Goal: Communication & Community: Answer question/provide support

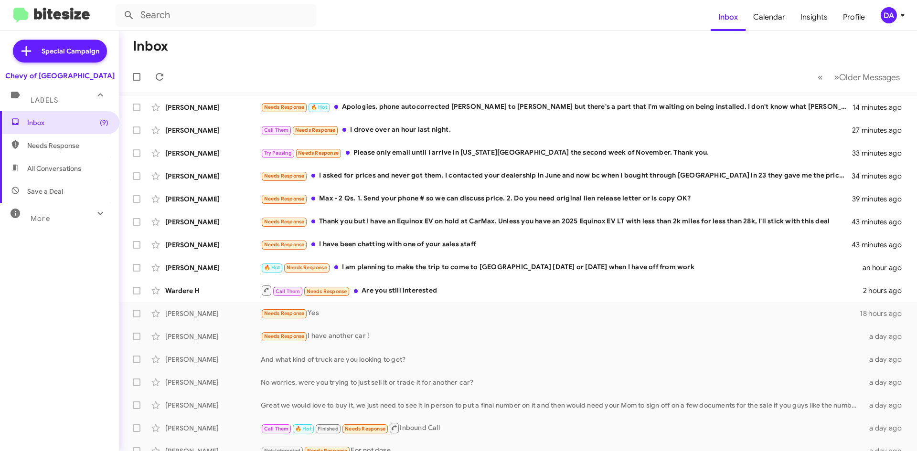
click at [57, 272] on div "Inbox (9) Needs Response All Conversations Save a Deal More Important 🔥 Hot App…" at bounding box center [59, 246] width 119 height 271
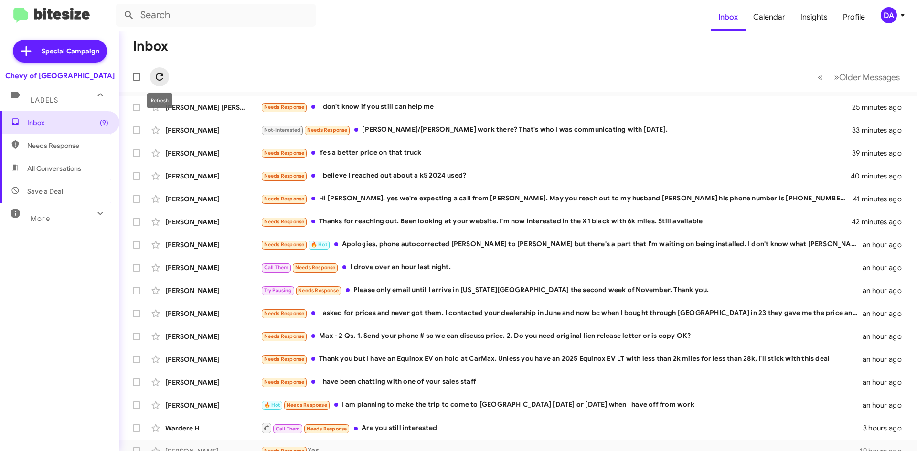
click at [160, 75] on icon at bounding box center [159, 76] width 11 height 11
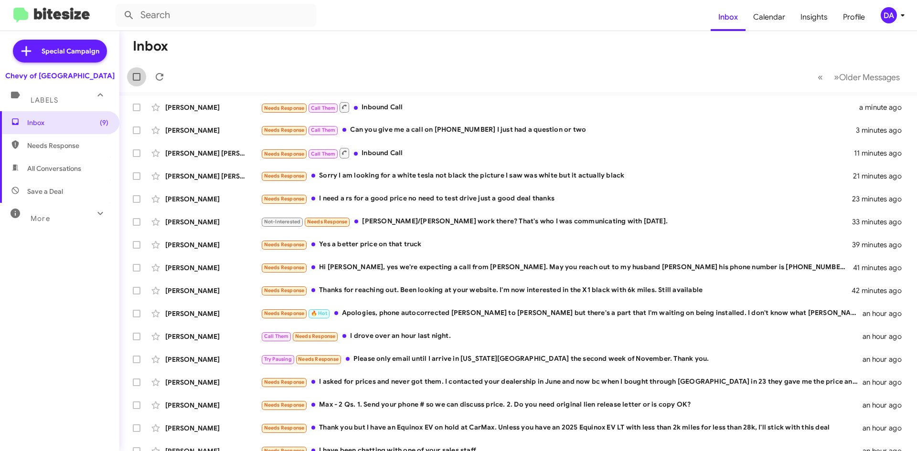
click at [147, 74] on div at bounding box center [138, 76] width 23 height 19
click at [159, 74] on icon at bounding box center [160, 77] width 8 height 8
click at [248, 108] on div "[PERSON_NAME]" at bounding box center [213, 108] width 96 height 10
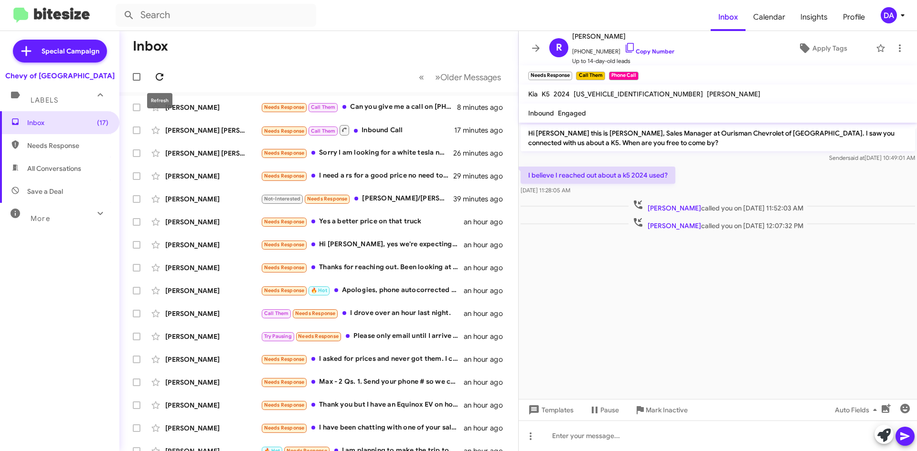
click at [163, 82] on icon at bounding box center [159, 76] width 11 height 11
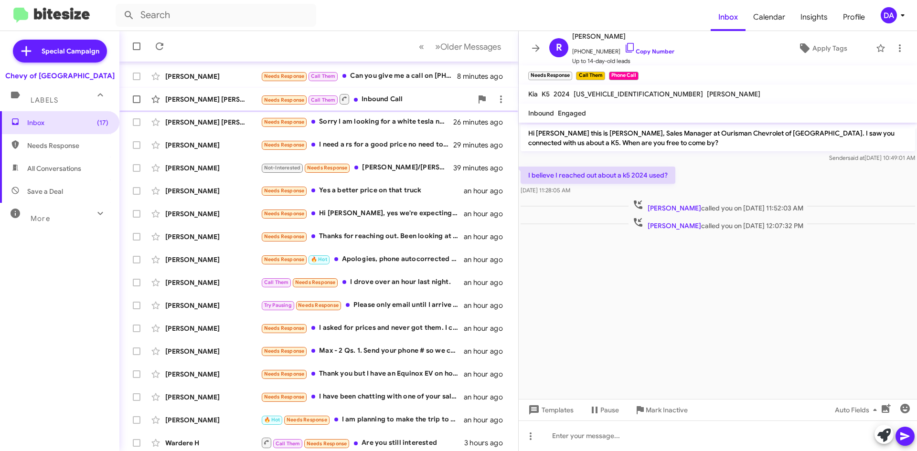
scroll to position [103, 0]
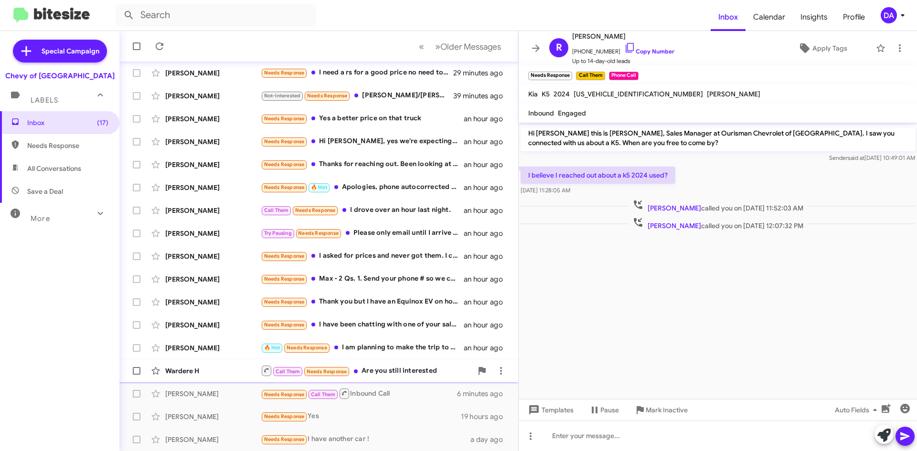
click at [417, 374] on div "Call Them Needs Response Are you still interested" at bounding box center [367, 371] width 212 height 12
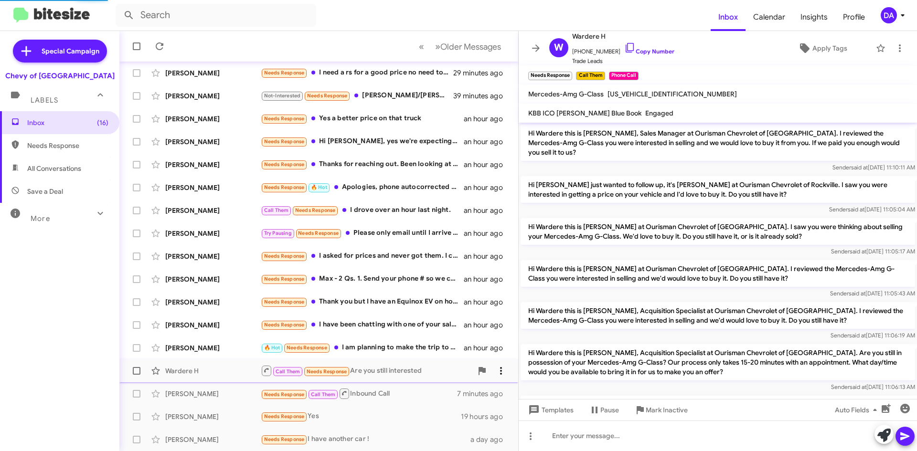
scroll to position [350, 0]
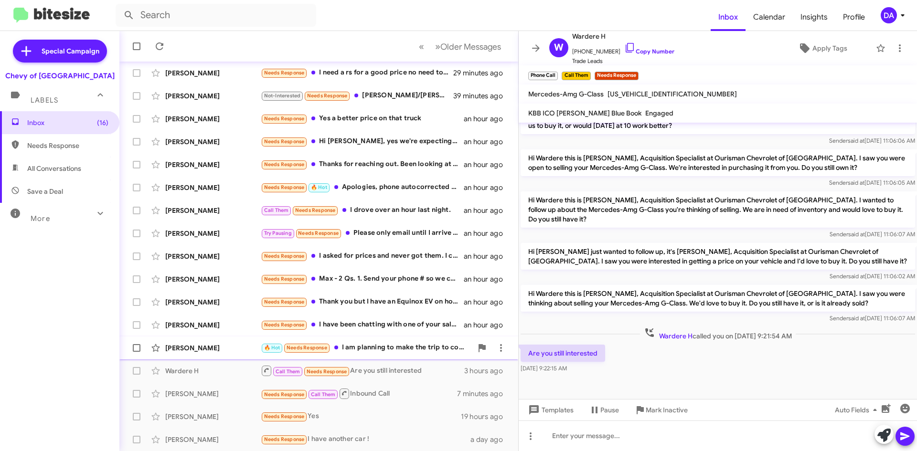
click at [397, 349] on div "🔥 Hot Needs Response I am planning to make the trip to come to [GEOGRAPHIC_DATA…" at bounding box center [367, 347] width 212 height 11
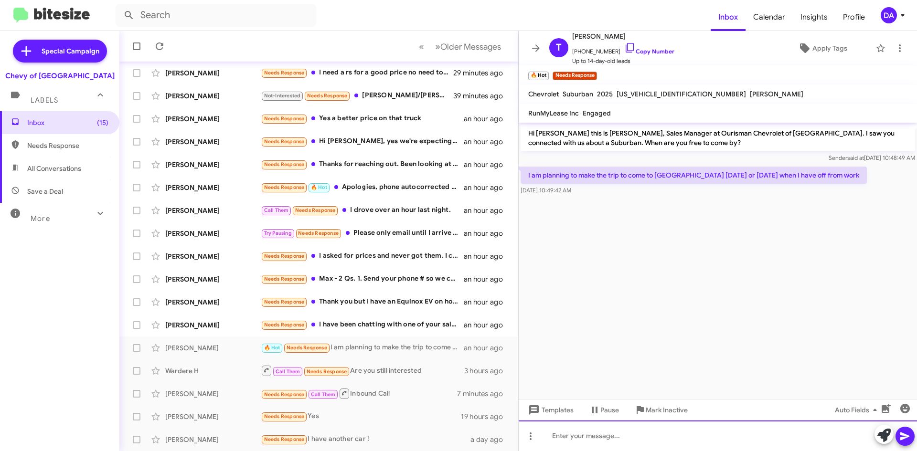
click at [654, 432] on div at bounding box center [718, 436] width 398 height 31
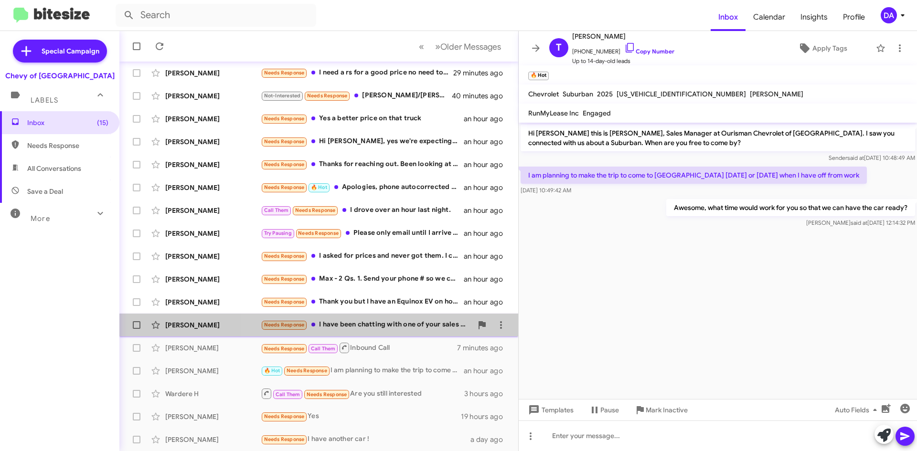
click at [409, 326] on div "Needs Response I have been chatting with one of your sales staff" at bounding box center [367, 325] width 212 height 11
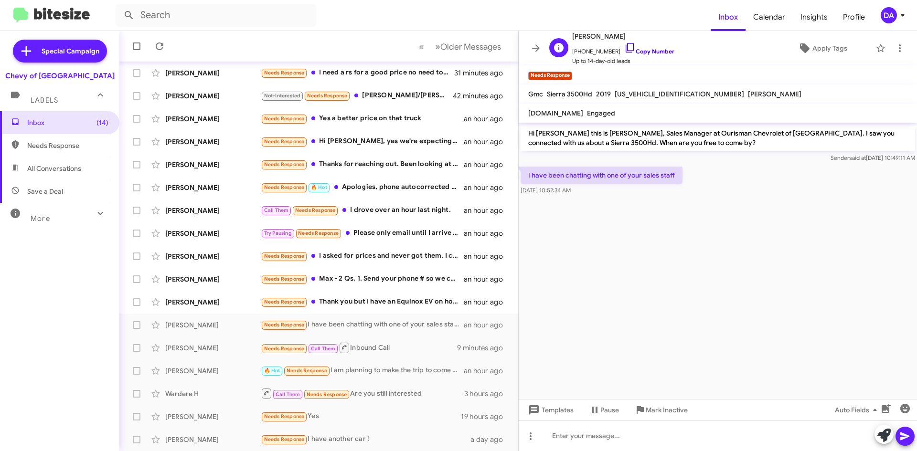
click at [650, 51] on link "Copy Number" at bounding box center [649, 51] width 50 height 7
click at [673, 407] on span "Mark Inactive" at bounding box center [667, 410] width 42 height 17
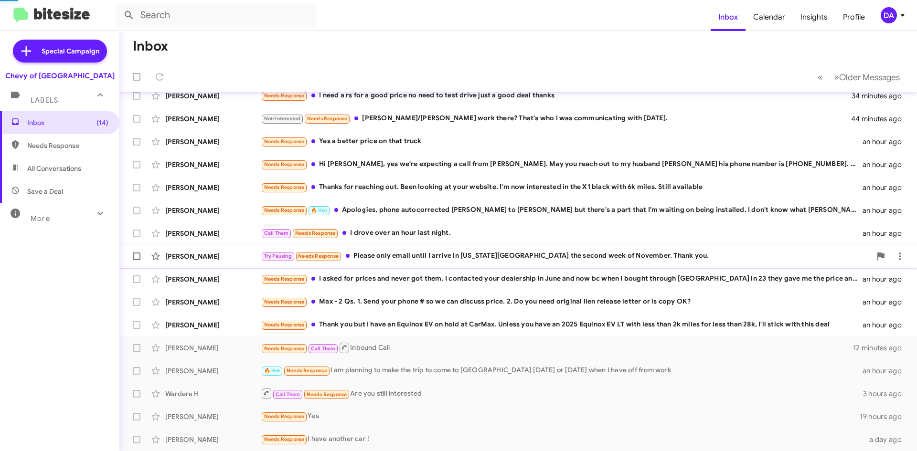
scroll to position [103, 0]
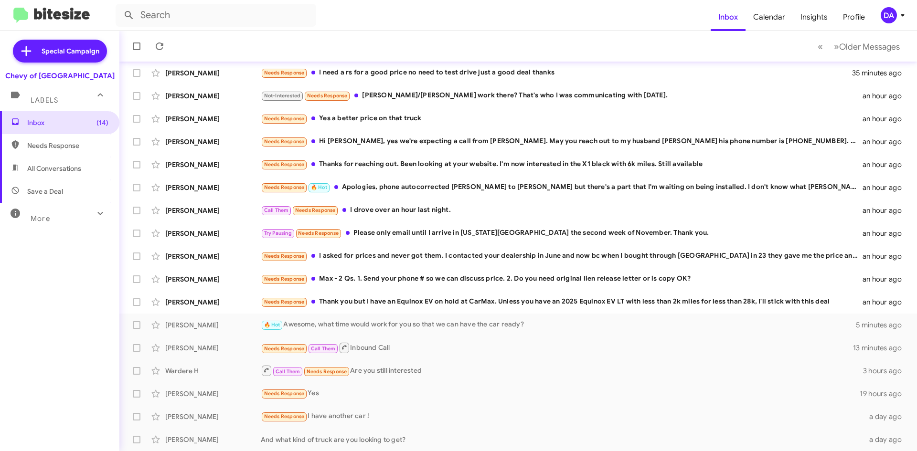
click at [610, 10] on form at bounding box center [413, 15] width 595 height 23
click at [630, 43] on mat-toolbar-row "« Previous » Next Older Messages" at bounding box center [518, 46] width 798 height 31
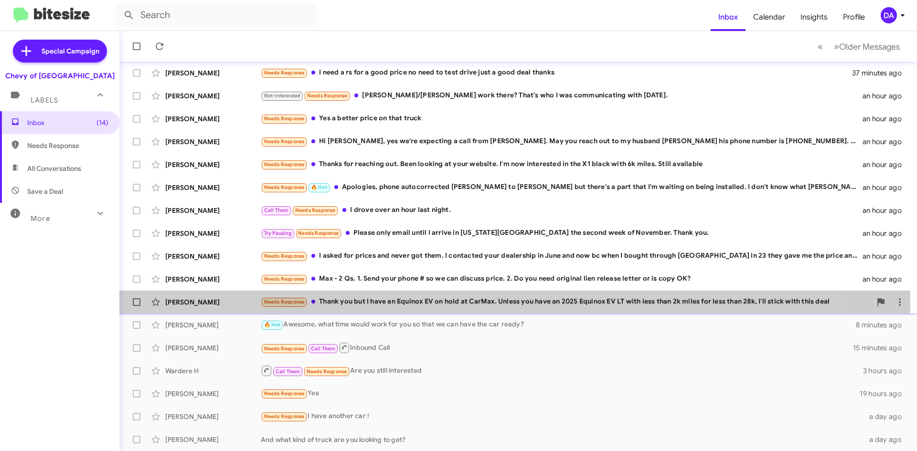
click at [453, 308] on div "Needs Response Thank you but I have an Equinox EV on hold at CarMax. Unless you…" at bounding box center [566, 302] width 610 height 11
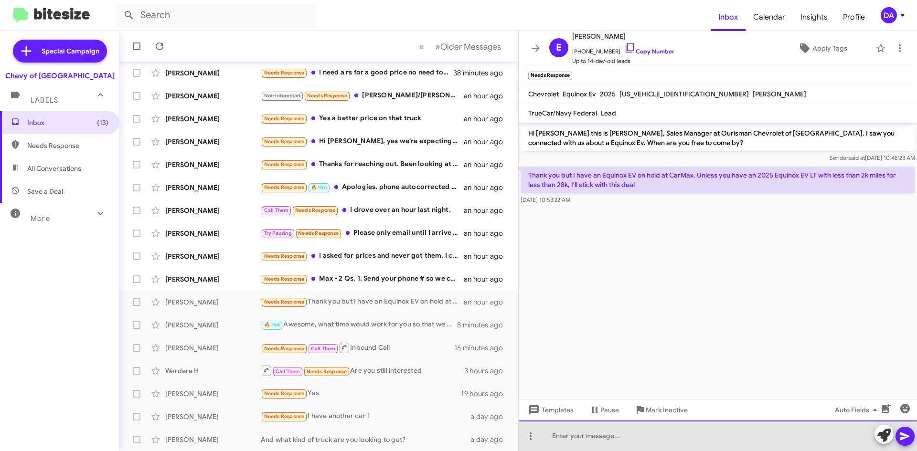
click at [625, 429] on div at bounding box center [718, 436] width 398 height 31
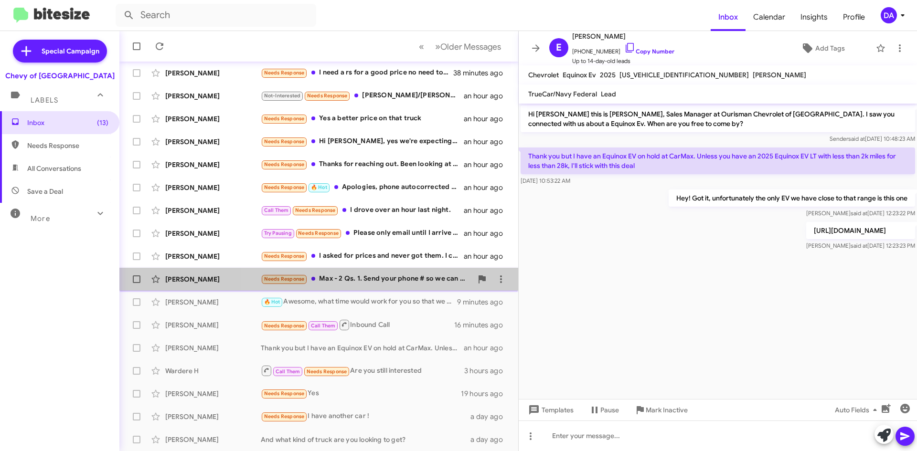
click at [421, 278] on div "Needs Response Max - 2 Qs. 1. Send your phone # so we can discuss price. 2. Do …" at bounding box center [367, 279] width 212 height 11
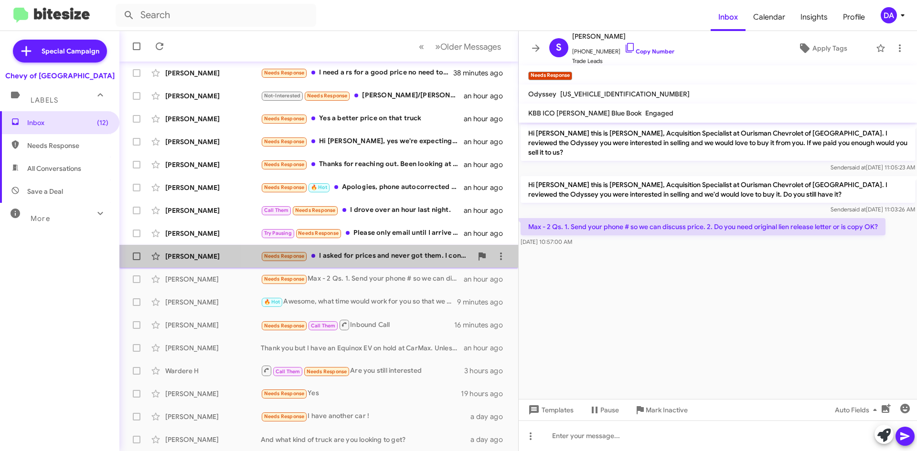
click at [384, 258] on div "Needs Response I asked for prices and never got them. I contacted your dealersh…" at bounding box center [367, 256] width 212 height 11
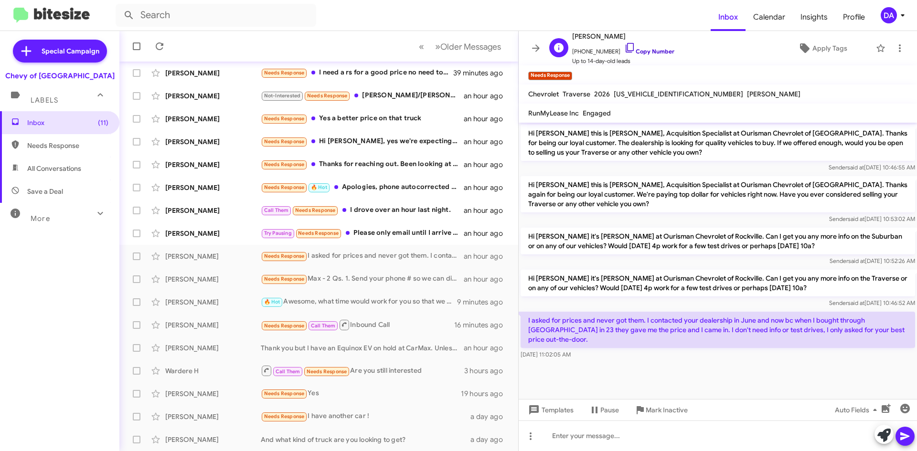
click at [646, 48] on link "Copy Number" at bounding box center [649, 51] width 50 height 7
click at [647, 51] on link "Copy Number" at bounding box center [649, 51] width 50 height 7
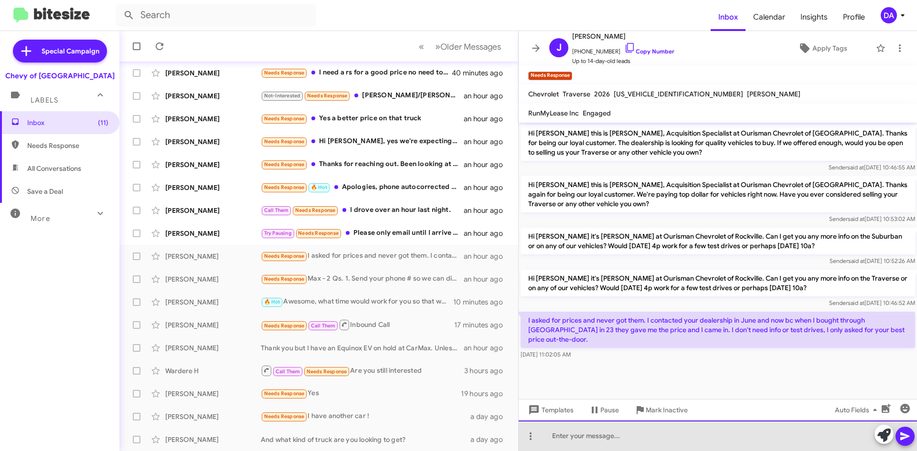
click at [614, 442] on div at bounding box center [718, 436] width 398 height 31
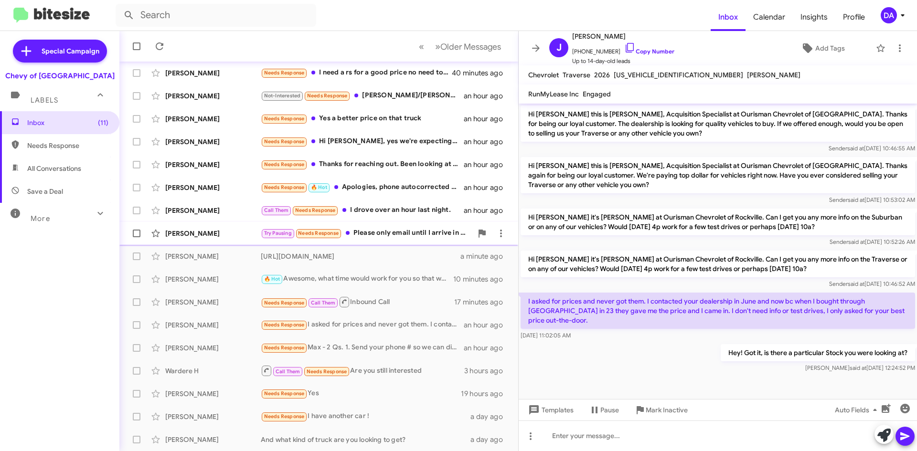
click at [394, 238] on div "Try Pausing Needs Response Please only email until I arrive in [US_STATE][GEOGR…" at bounding box center [367, 233] width 212 height 11
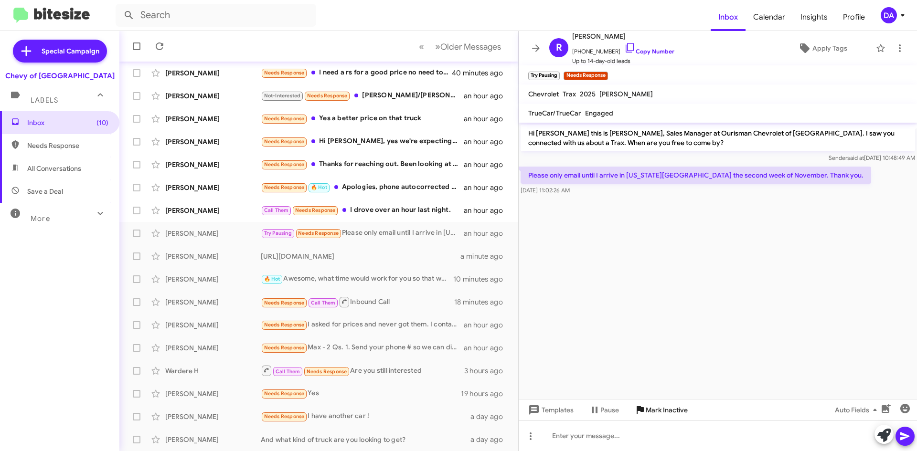
click at [668, 409] on span "Mark Inactive" at bounding box center [667, 410] width 42 height 17
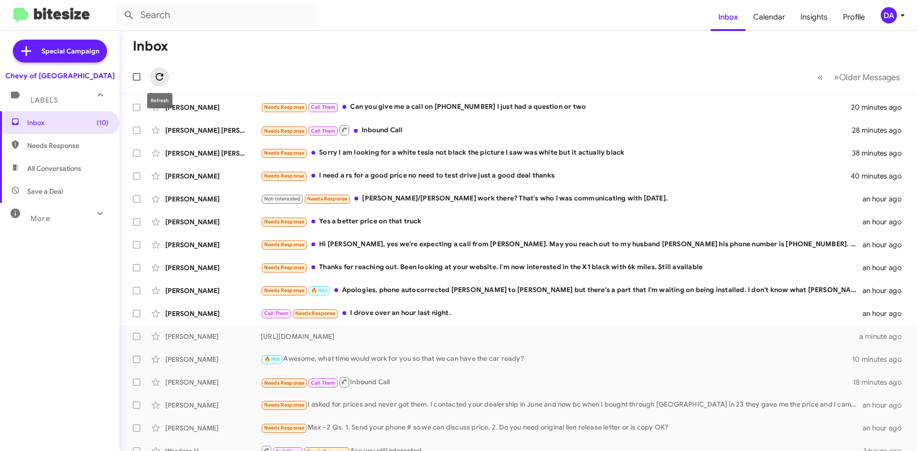
click at [164, 77] on icon at bounding box center [159, 76] width 11 height 11
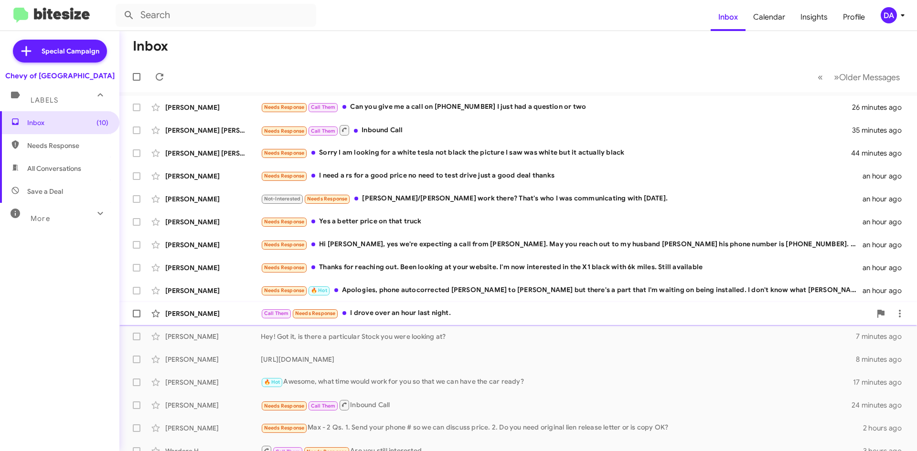
click at [441, 322] on div "[PERSON_NAME] Call Them Needs Response I drove over an hour last night. an hour…" at bounding box center [518, 313] width 782 height 19
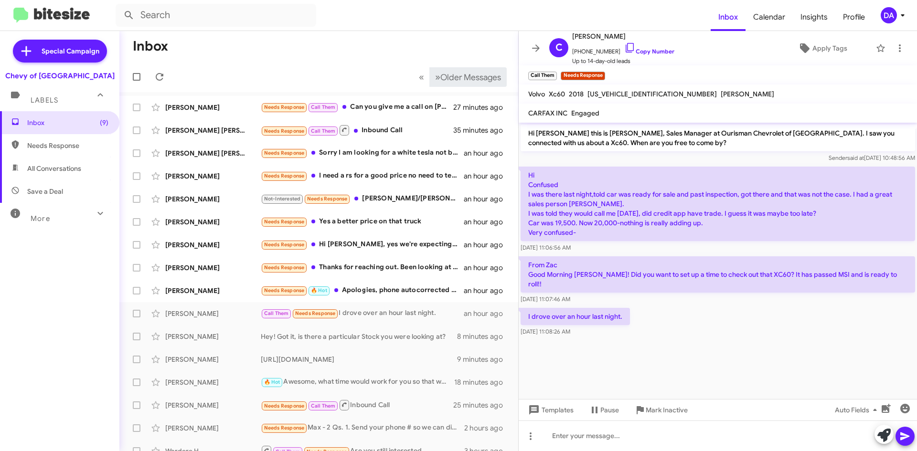
drag, startPoint x: 639, startPoint y: 53, endPoint x: 484, endPoint y: 86, distance: 158.2
click at [639, 53] on link "Copy Number" at bounding box center [649, 51] width 50 height 7
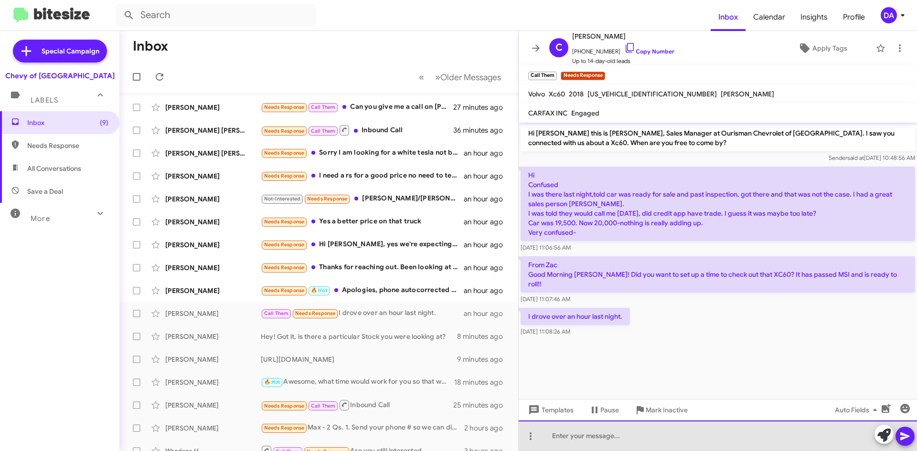
click at [631, 442] on div at bounding box center [718, 436] width 398 height 31
click at [710, 435] on div "Hey! I apologize for any confusion, the car" at bounding box center [718, 436] width 398 height 31
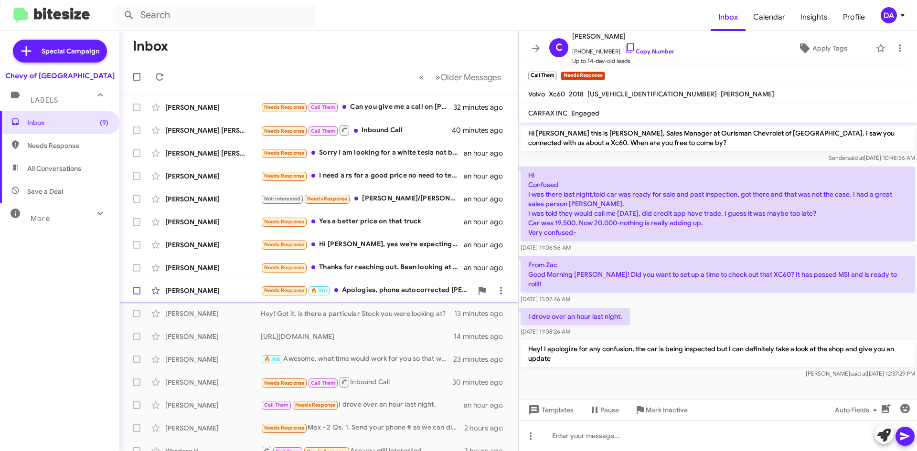
click at [406, 296] on div "Needs Response 🔥 Hot Apologies, phone autocorrected [PERSON_NAME] to [PERSON_NA…" at bounding box center [367, 290] width 212 height 11
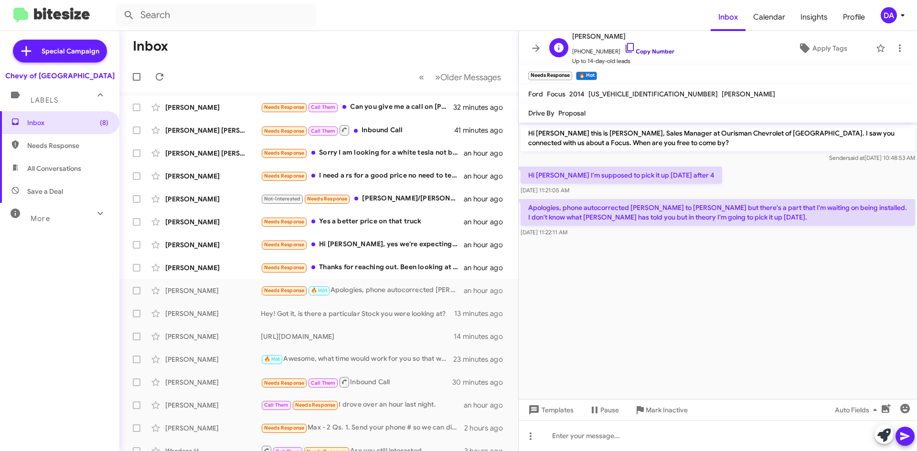
click at [661, 53] on link "Copy Number" at bounding box center [649, 51] width 50 height 7
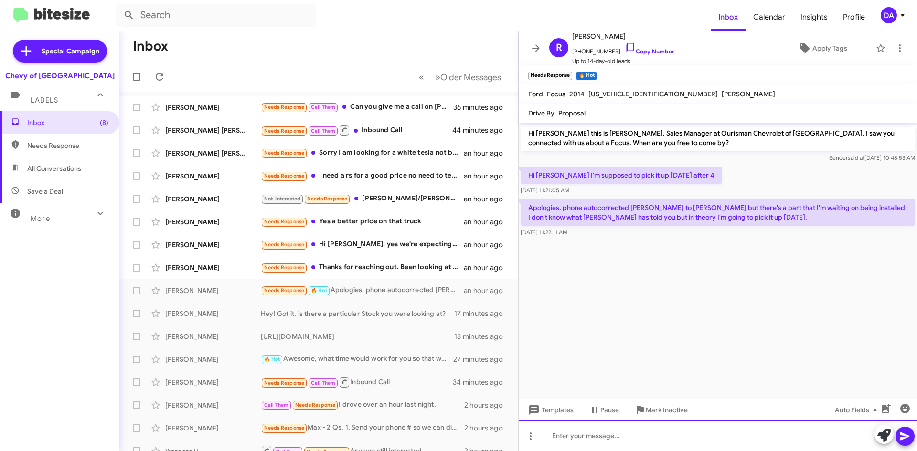
click at [618, 437] on div at bounding box center [718, 436] width 398 height 31
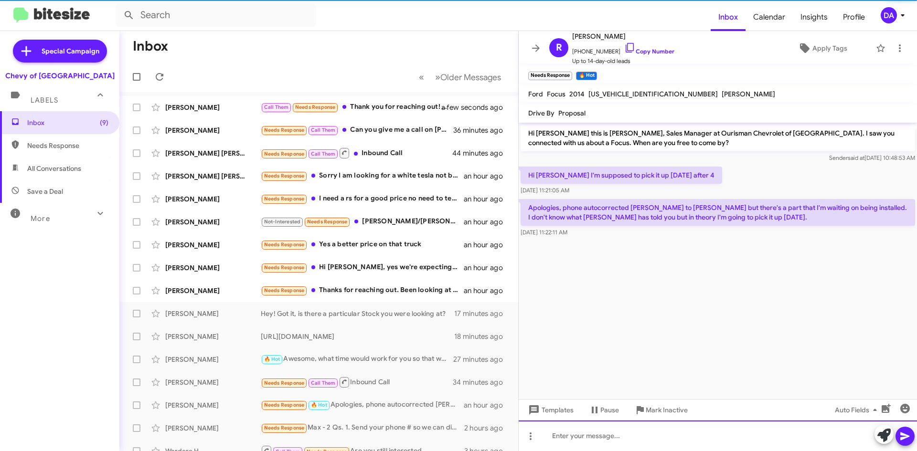
click at [592, 425] on div at bounding box center [718, 436] width 398 height 31
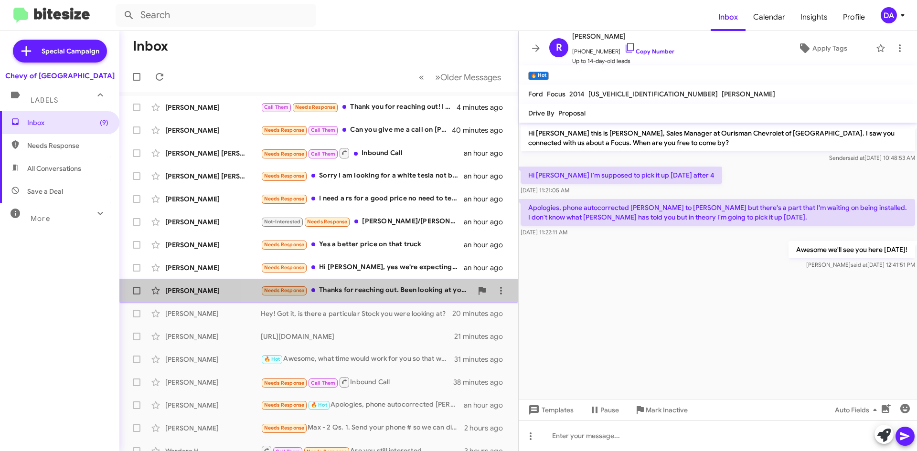
click at [411, 292] on div "Needs Response Thanks for reaching out. Been looking at your website. I'm now i…" at bounding box center [367, 290] width 212 height 11
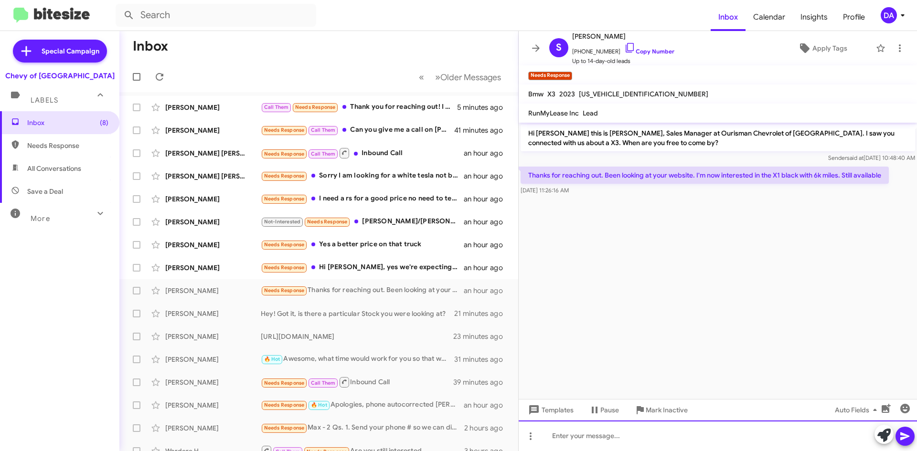
click at [603, 444] on div at bounding box center [718, 436] width 398 height 31
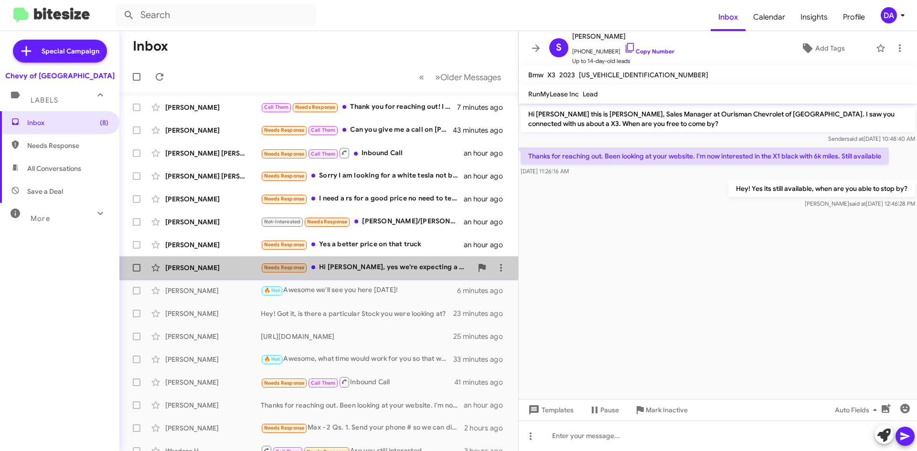
click at [396, 271] on div "Needs Response Hi [PERSON_NAME], yes we're expecting a call from [PERSON_NAME].…" at bounding box center [367, 267] width 212 height 11
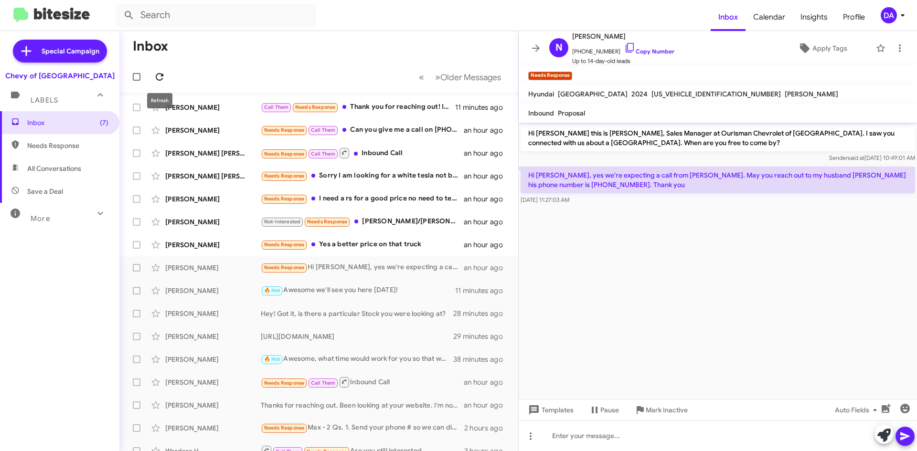
click at [162, 70] on button at bounding box center [159, 76] width 19 height 19
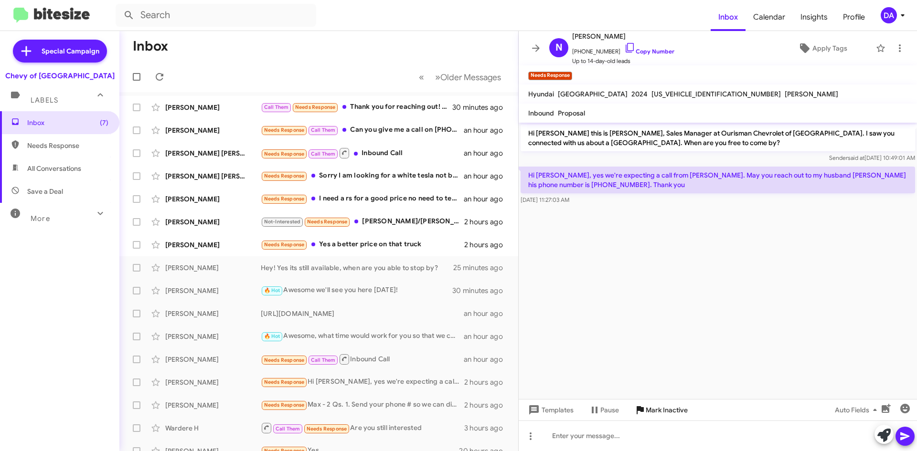
click at [667, 411] on span "Mark Inactive" at bounding box center [667, 410] width 42 height 17
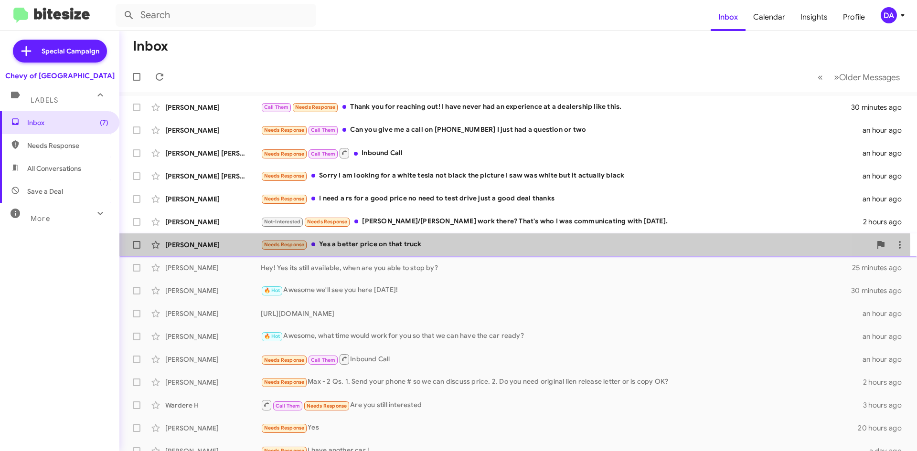
click at [396, 251] on div "[PERSON_NAME] Needs Response Yes a better price on that truck 2 hours ago" at bounding box center [518, 244] width 782 height 19
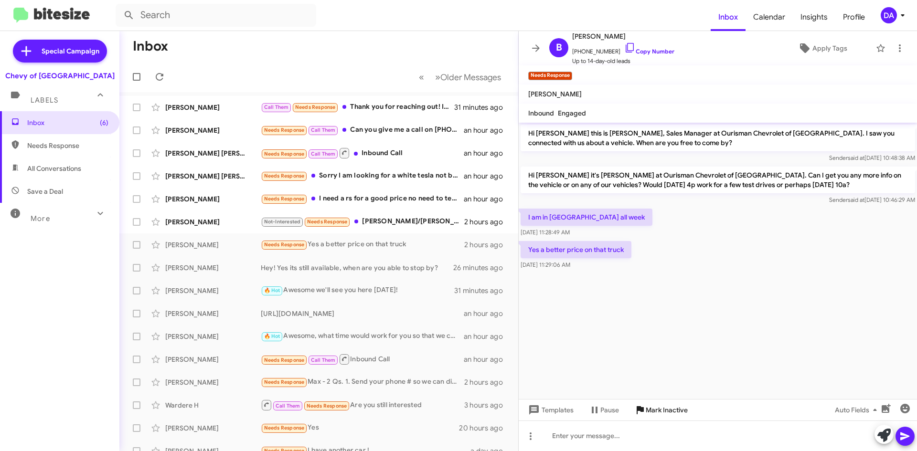
click at [664, 411] on span "Mark Inactive" at bounding box center [667, 410] width 42 height 17
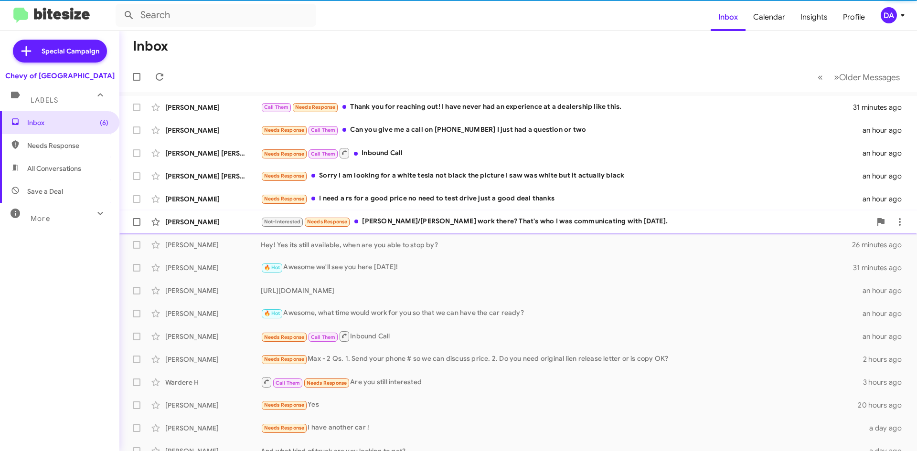
click at [438, 219] on div "Not-Interested Needs Response [PERSON_NAME]/[PERSON_NAME] work there? That's wh…" at bounding box center [566, 221] width 610 height 11
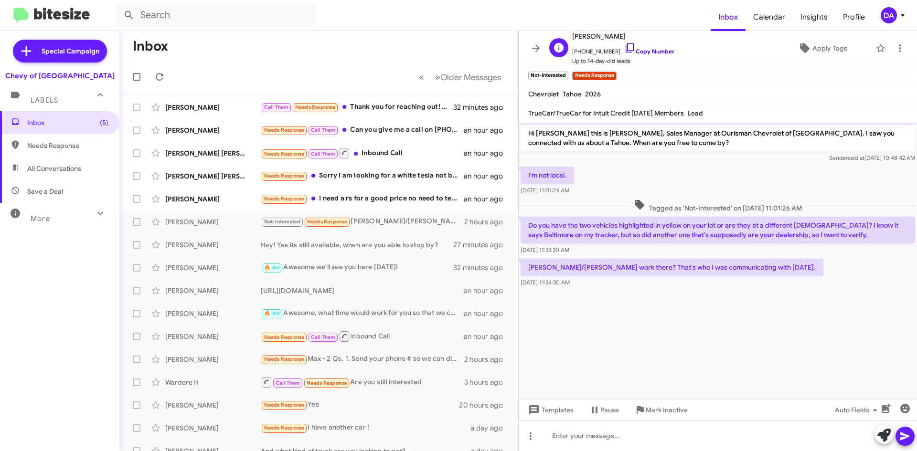
click at [653, 54] on link "Copy Number" at bounding box center [649, 51] width 50 height 7
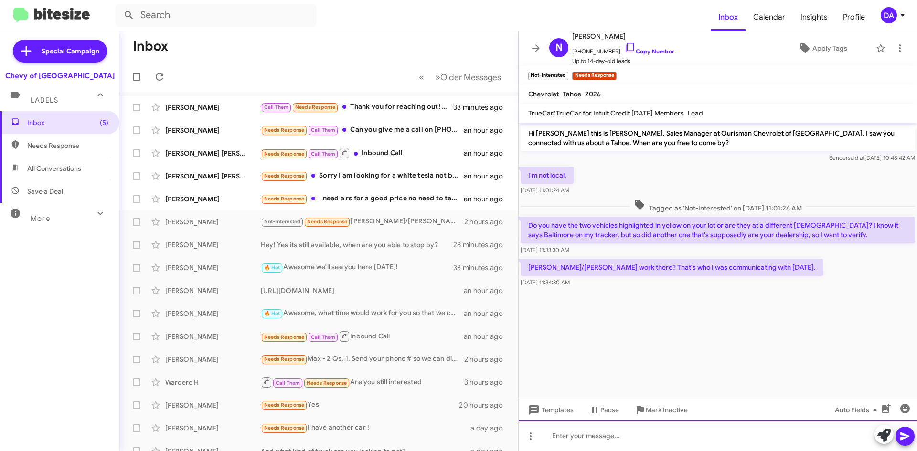
click at [603, 430] on div at bounding box center [718, 436] width 398 height 31
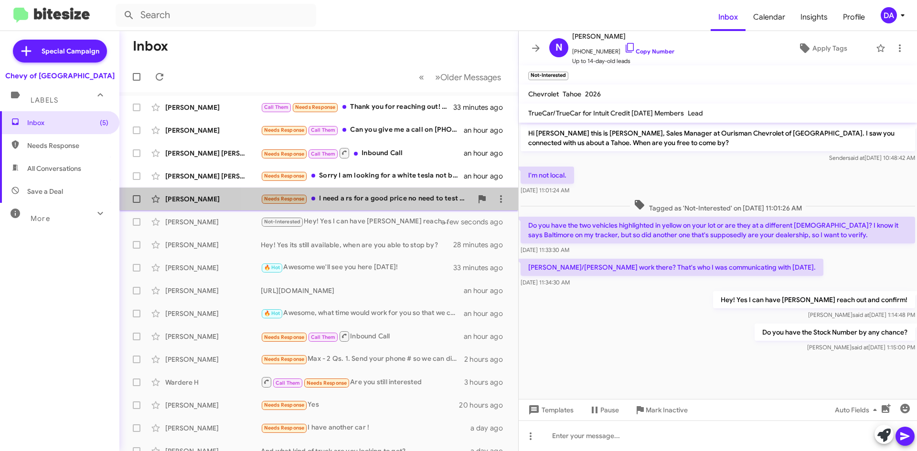
drag, startPoint x: 412, startPoint y: 202, endPoint x: 403, endPoint y: 205, distance: 10.1
click at [412, 202] on div "Needs Response I need a rs for a good price no need to test drive just a good d…" at bounding box center [367, 198] width 212 height 11
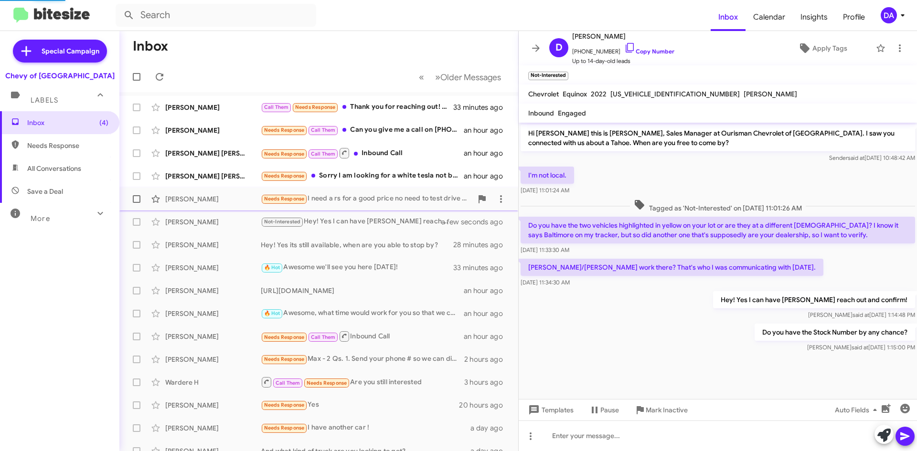
scroll to position [38, 0]
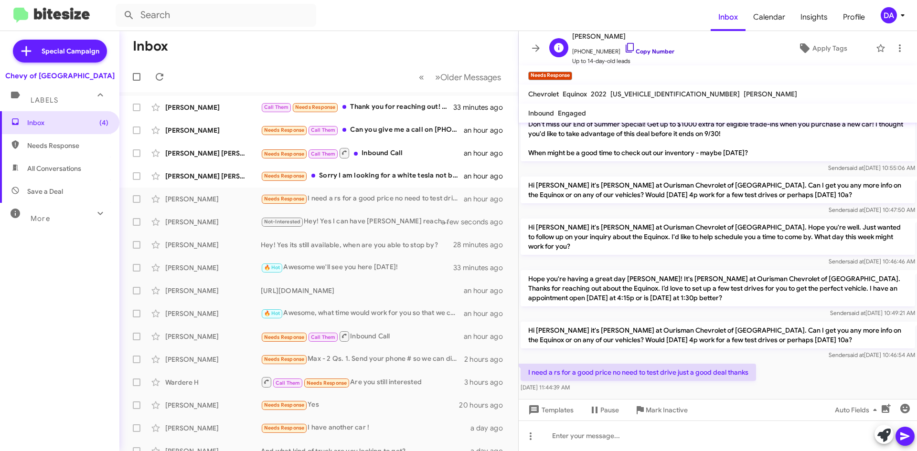
click at [643, 52] on link "Copy Number" at bounding box center [649, 51] width 50 height 7
click at [646, 93] on span "[US_VEHICLE_IDENTIFICATION_NUMBER]" at bounding box center [674, 94] width 129 height 9
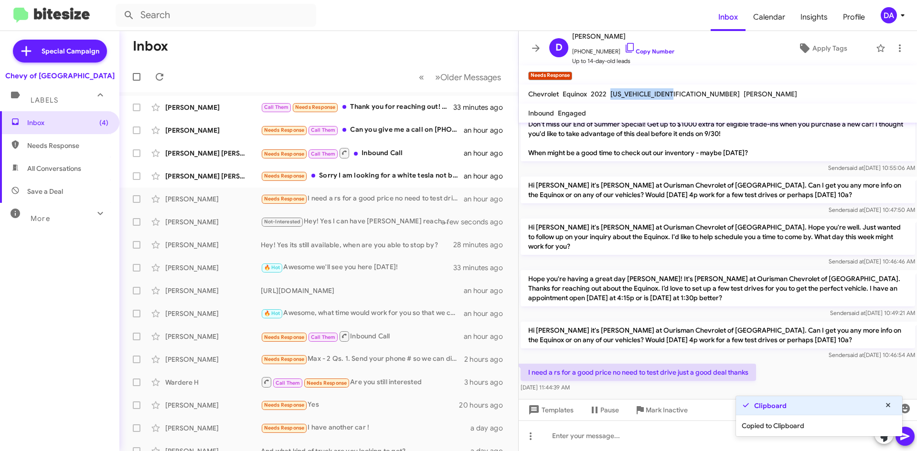
click at [646, 93] on span "[US_VEHICLE_IDENTIFICATION_NUMBER]" at bounding box center [674, 94] width 129 height 9
copy span "[US_VEHICLE_IDENTIFICATION_NUMBER]"
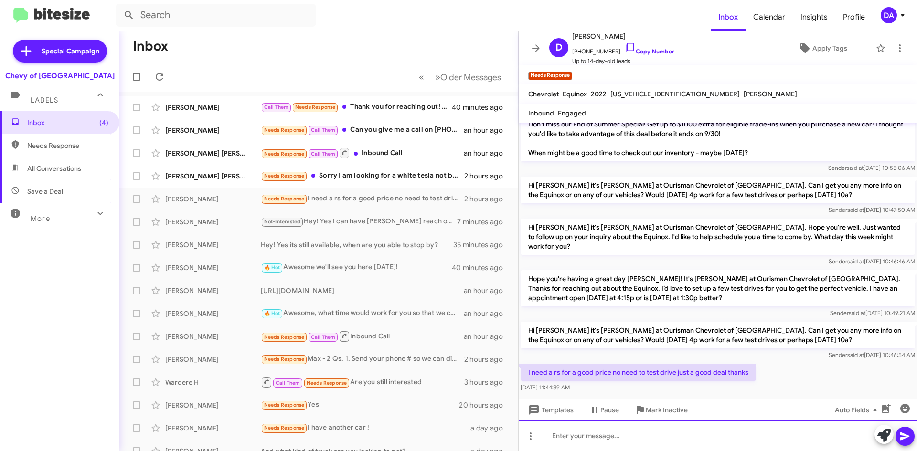
click at [575, 432] on div at bounding box center [718, 436] width 398 height 31
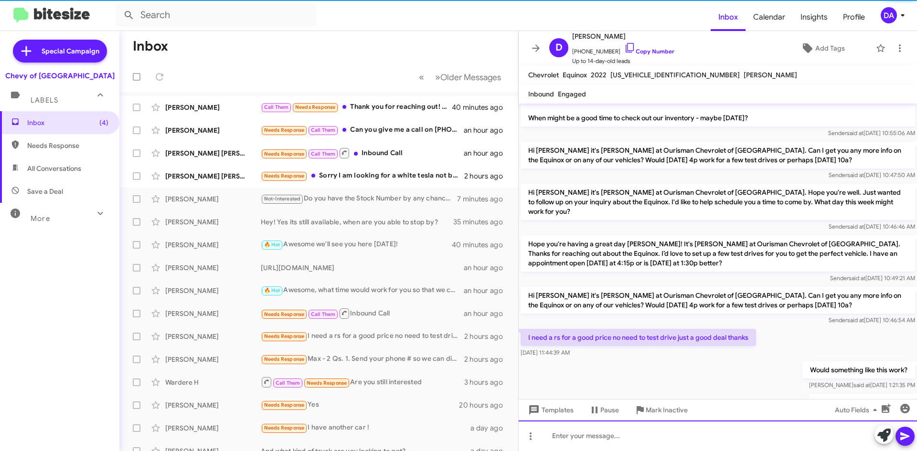
scroll to position [0, 0]
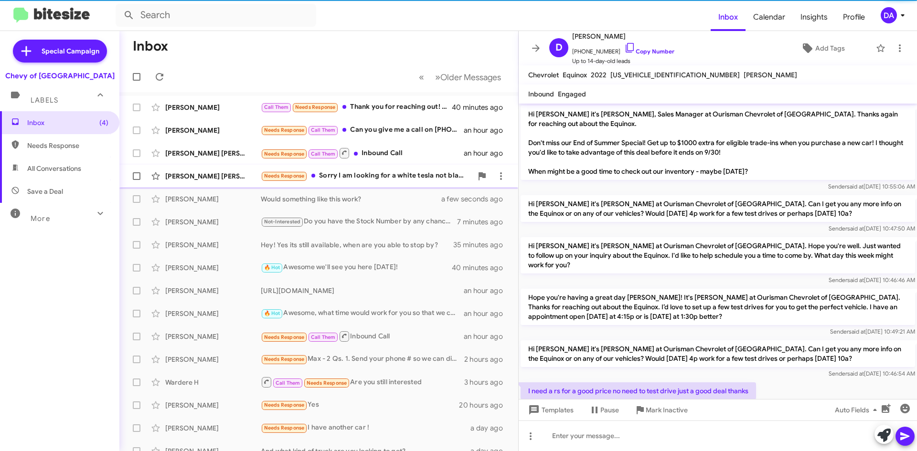
click at [364, 171] on div "Needs Response Sorry I am looking for a white tesla not black the picture I saw…" at bounding box center [367, 176] width 212 height 11
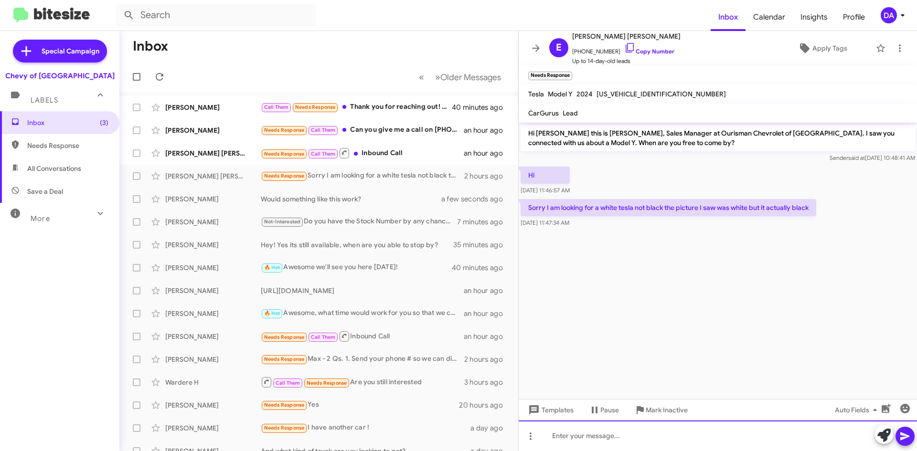
click at [610, 432] on div at bounding box center [718, 436] width 398 height 31
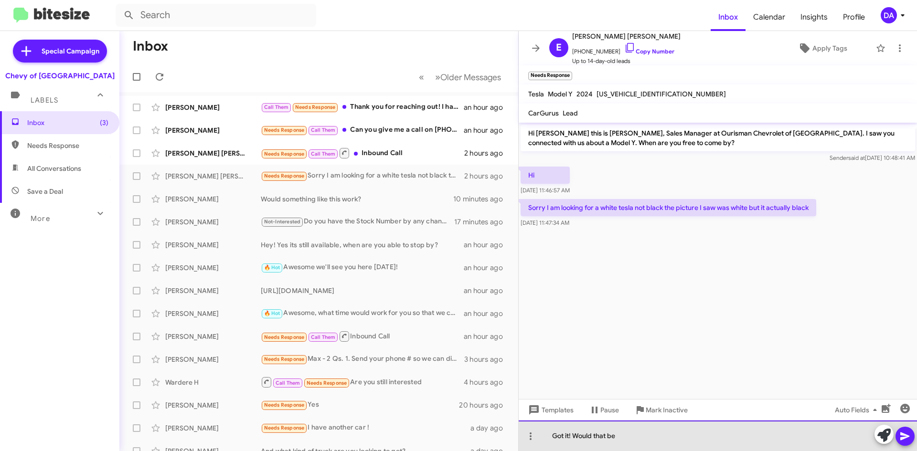
click at [634, 433] on div "Got it! Would that be" at bounding box center [718, 436] width 398 height 31
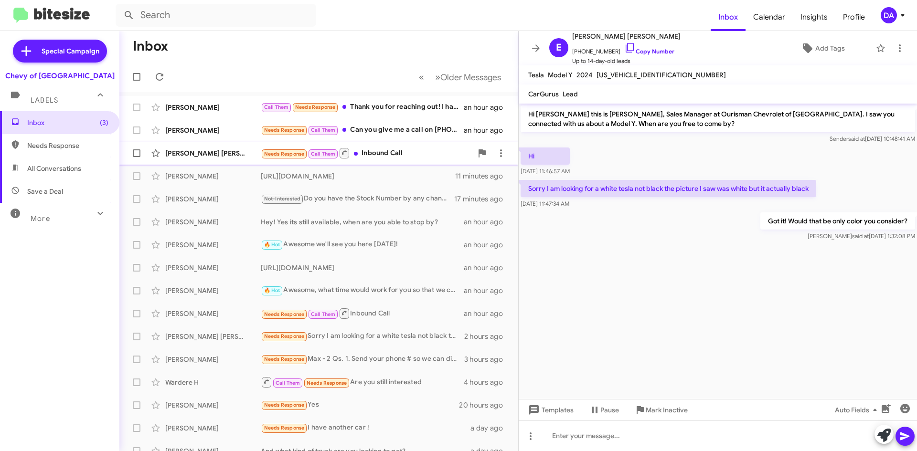
click at [383, 162] on span "[PERSON_NAME] [PERSON_NAME] Needs Response Call Them Inbound Call 2 hours ago" at bounding box center [318, 153] width 399 height 23
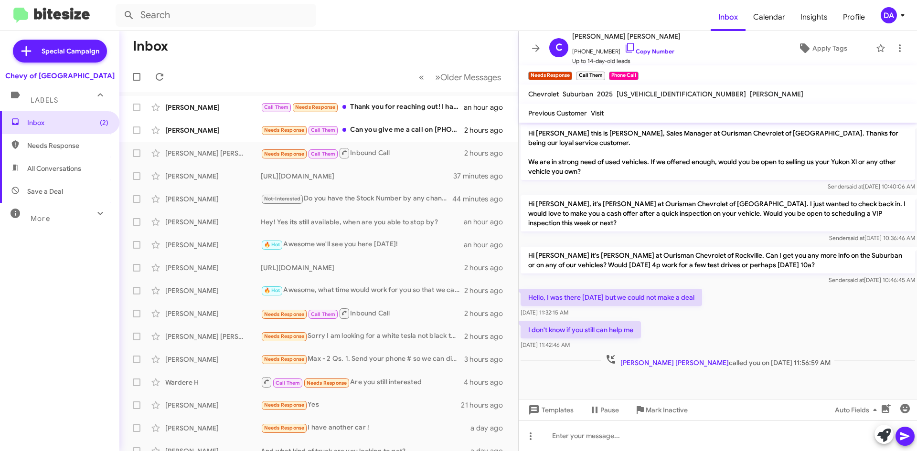
drag, startPoint x: 650, startPoint y: 52, endPoint x: 528, endPoint y: 59, distance: 122.0
click at [650, 52] on link "Copy Number" at bounding box center [649, 51] width 50 height 7
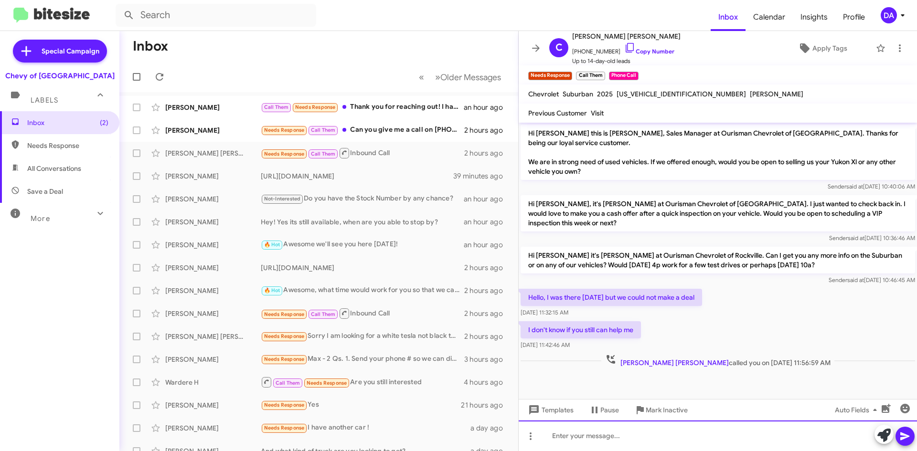
click at [629, 436] on div at bounding box center [718, 436] width 398 height 31
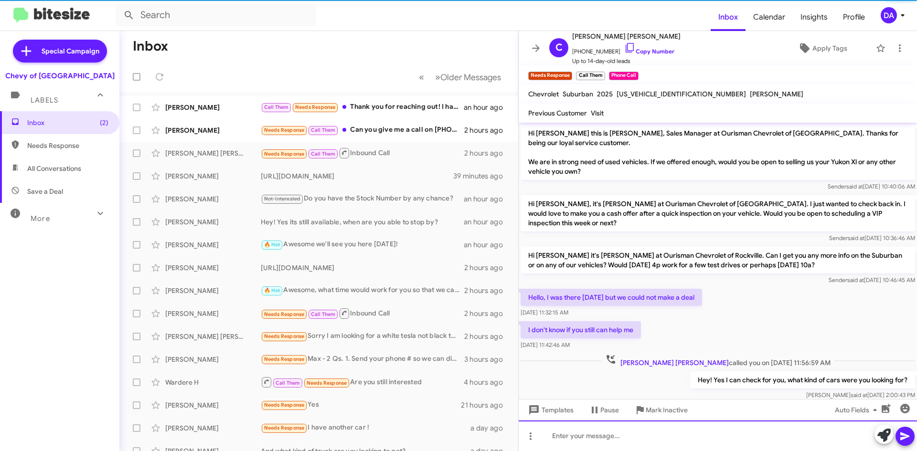
scroll to position [10, 0]
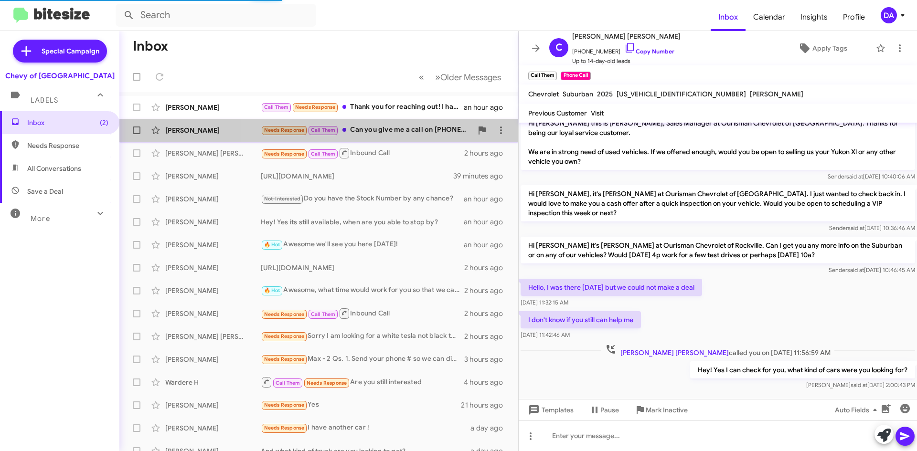
click at [388, 133] on div "Needs Response Call Them Can you give me a call on [PHONE_NUMBER] I just had a …" at bounding box center [367, 130] width 212 height 11
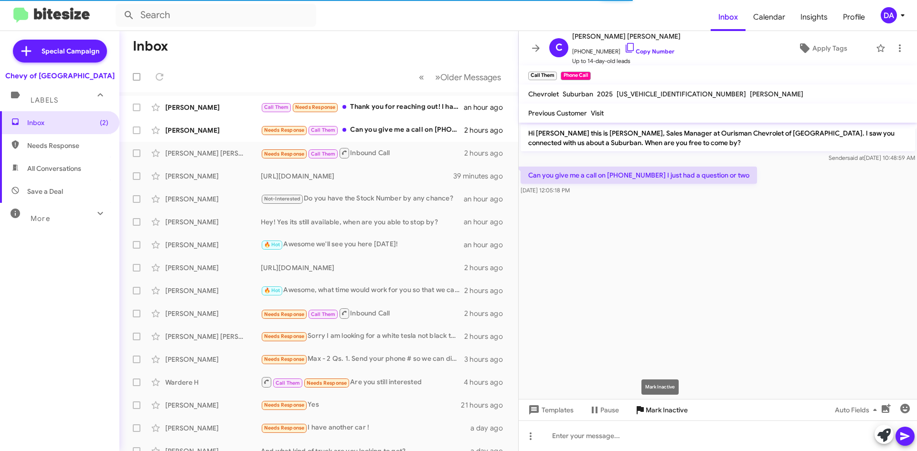
click at [673, 409] on span "Mark Inactive" at bounding box center [667, 410] width 42 height 17
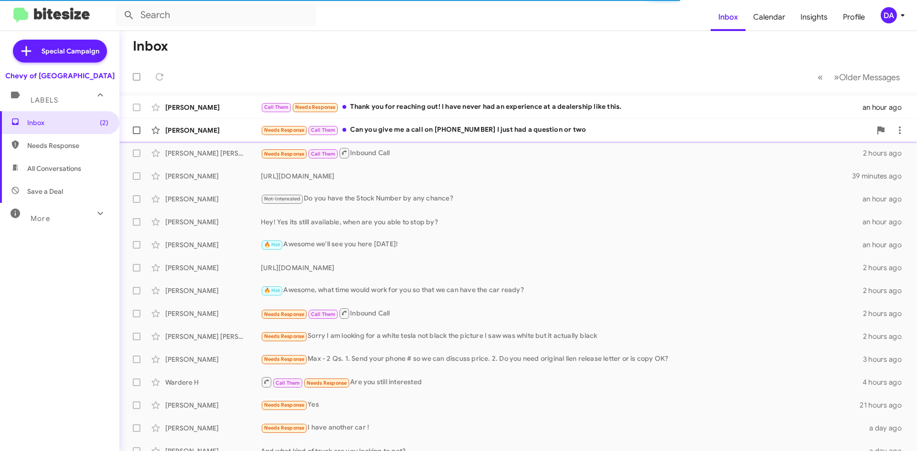
click at [395, 133] on div "Needs Response Call Them Can you give me a call on [PHONE_NUMBER] I just had a …" at bounding box center [566, 130] width 610 height 11
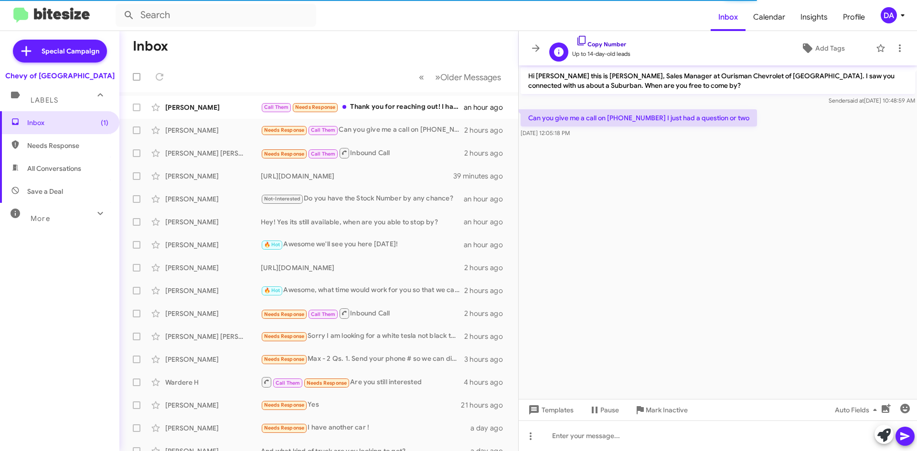
click at [606, 43] on link "Copy Number" at bounding box center [601, 44] width 50 height 7
click at [623, 46] on link "Copy Number" at bounding box center [601, 44] width 50 height 7
click at [618, 45] on link "Copy Number" at bounding box center [601, 44] width 50 height 7
drag, startPoint x: 608, startPoint y: 119, endPoint x: 650, endPoint y: 123, distance: 42.7
click at [650, 123] on p "Can you give me a call on [PHONE_NUMBER] I just had a question or two" at bounding box center [639, 117] width 236 height 17
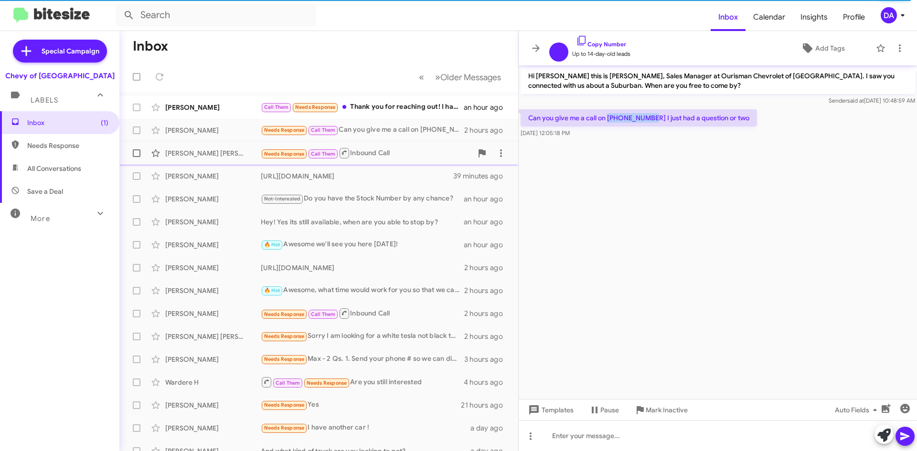
copy p "[PHONE_NUMBER]"
click at [674, 412] on span "Mark Inactive" at bounding box center [667, 410] width 42 height 17
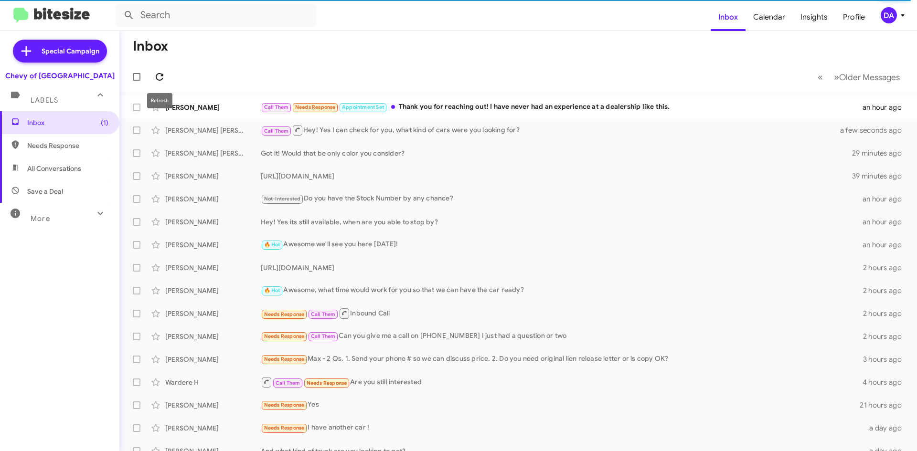
click at [157, 74] on icon at bounding box center [160, 77] width 8 height 8
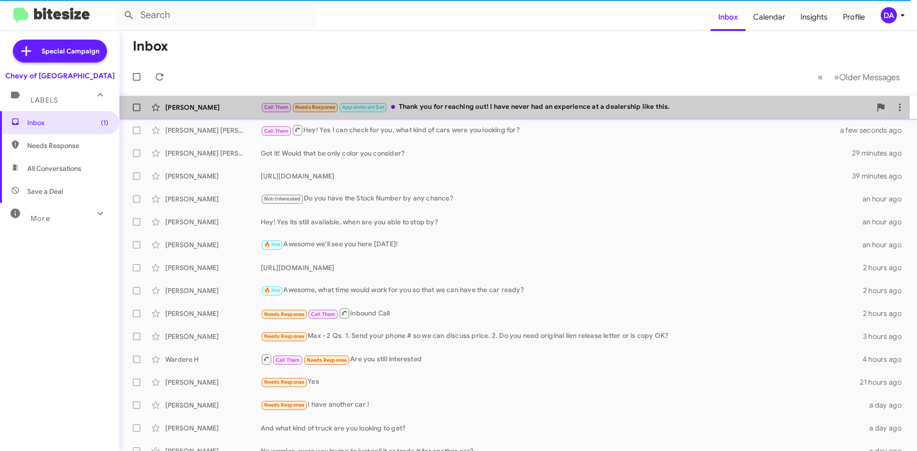
click at [474, 108] on div "Call Them Needs Response Appointment Set Thank you for reaching out! I have nev…" at bounding box center [566, 107] width 610 height 11
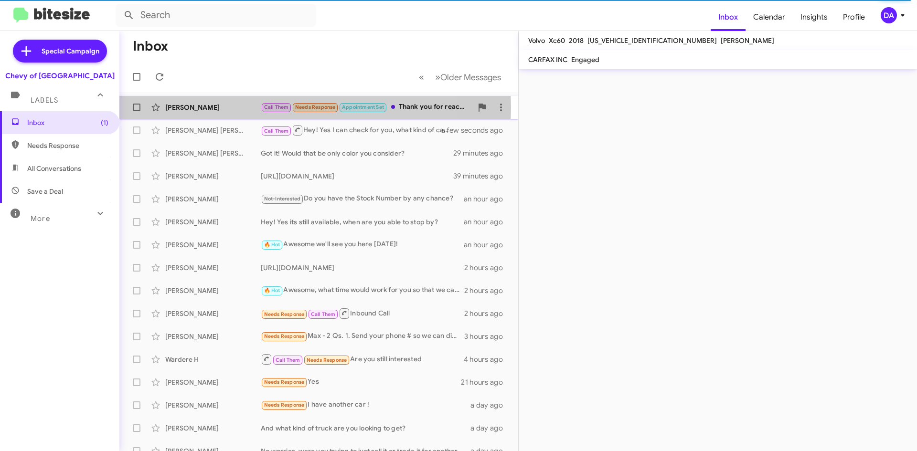
click at [181, 108] on div "[PERSON_NAME]" at bounding box center [213, 108] width 96 height 10
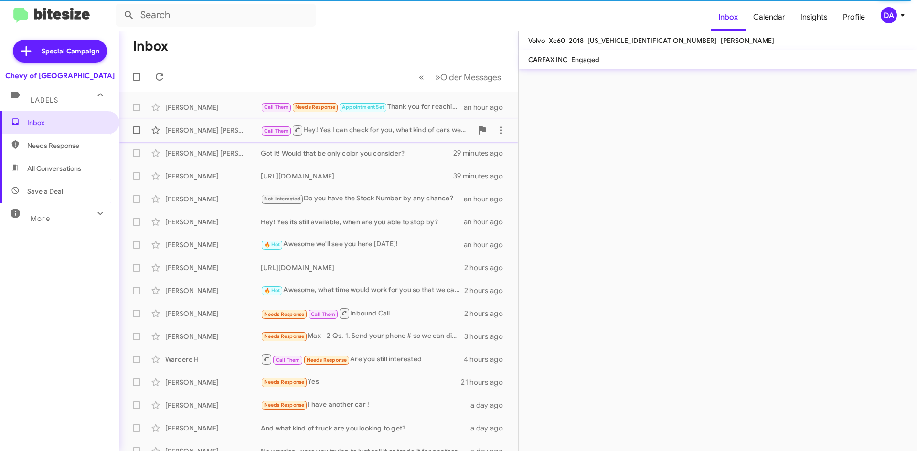
click at [191, 125] on div "[PERSON_NAME] [PERSON_NAME] Call Them Hey! Yes I can check for you, what kind o…" at bounding box center [319, 130] width 384 height 19
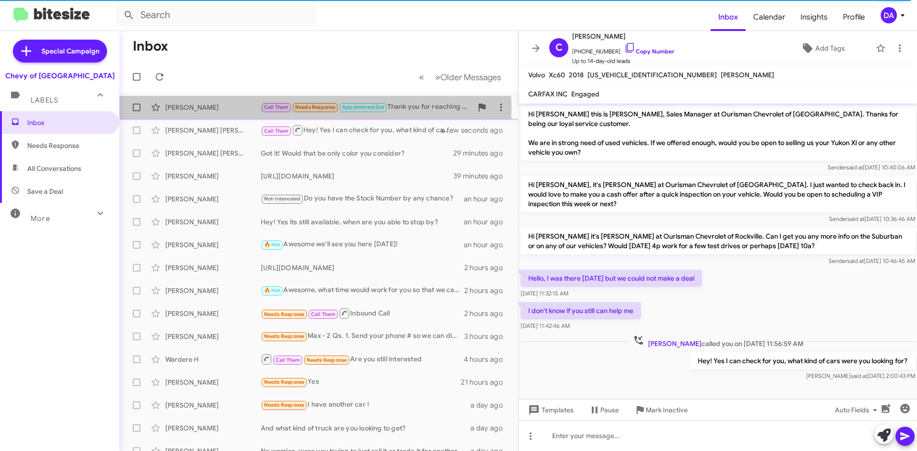
click at [197, 108] on div "[PERSON_NAME]" at bounding box center [213, 108] width 96 height 10
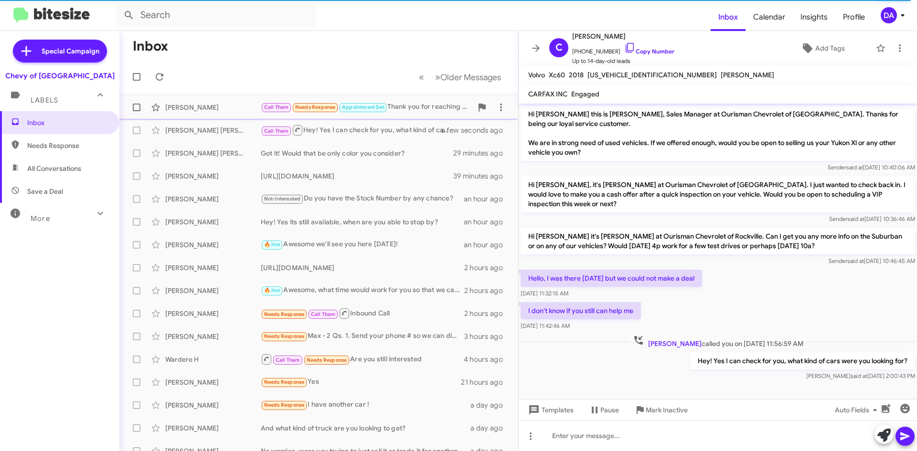
click at [227, 112] on div "[PERSON_NAME]" at bounding box center [213, 108] width 96 height 10
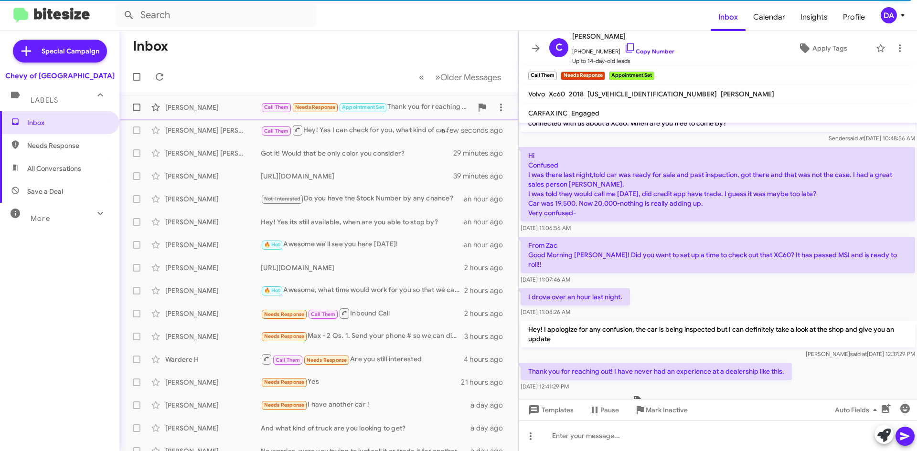
scroll to position [39, 0]
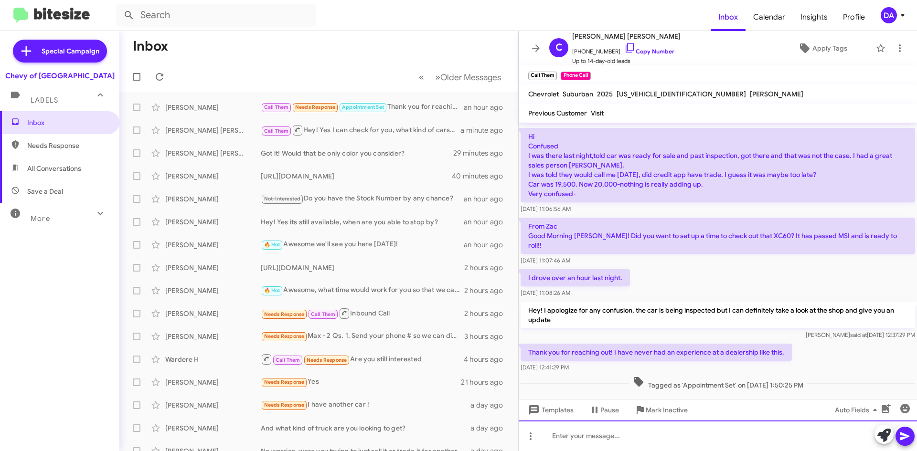
click at [699, 427] on div at bounding box center [718, 436] width 398 height 31
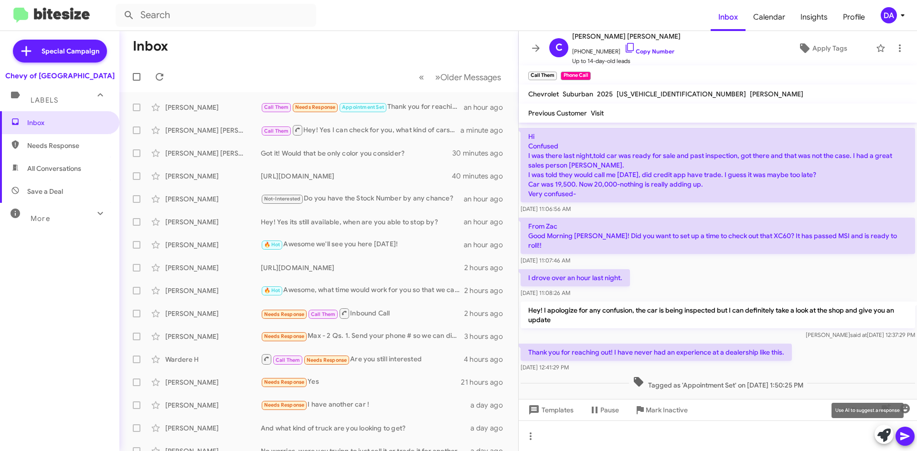
click at [881, 437] on icon at bounding box center [883, 435] width 13 height 13
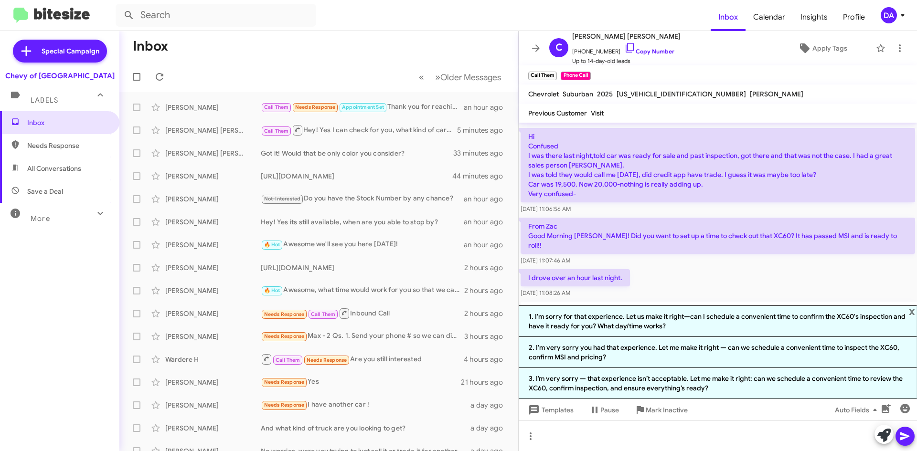
scroll to position [132, 0]
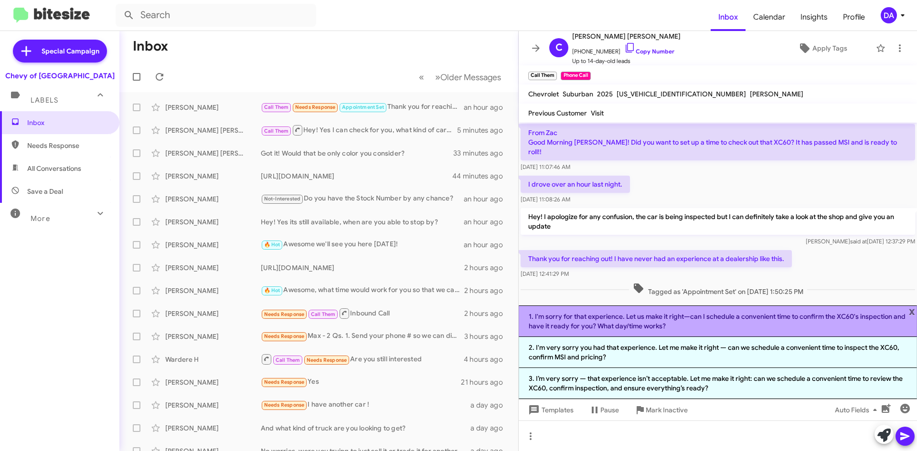
click at [667, 323] on li "1. I'm sorry for that experience. Let us make it right—can I schedule a conveni…" at bounding box center [718, 322] width 398 height 32
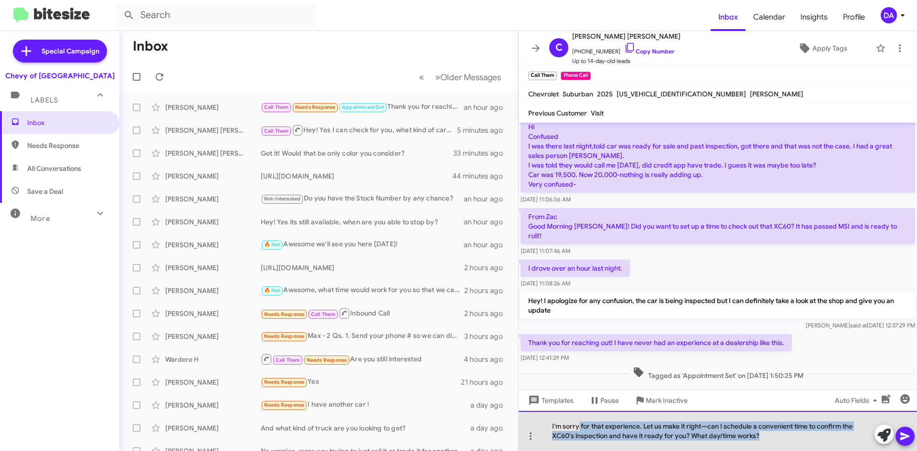
drag, startPoint x: 769, startPoint y: 439, endPoint x: 578, endPoint y: 427, distance: 191.4
click at [578, 427] on div "I'm sorry for that experience. Let us make it right—can I schedule a convenient…" at bounding box center [718, 431] width 398 height 40
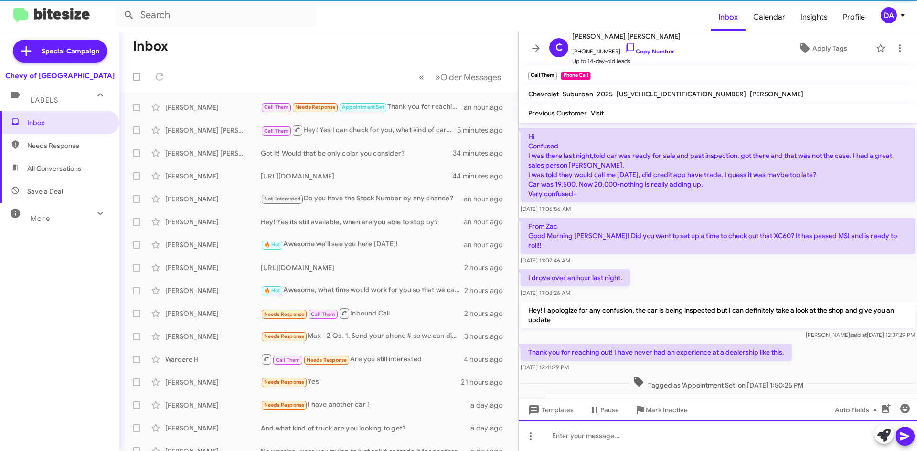
scroll to position [74, 0]
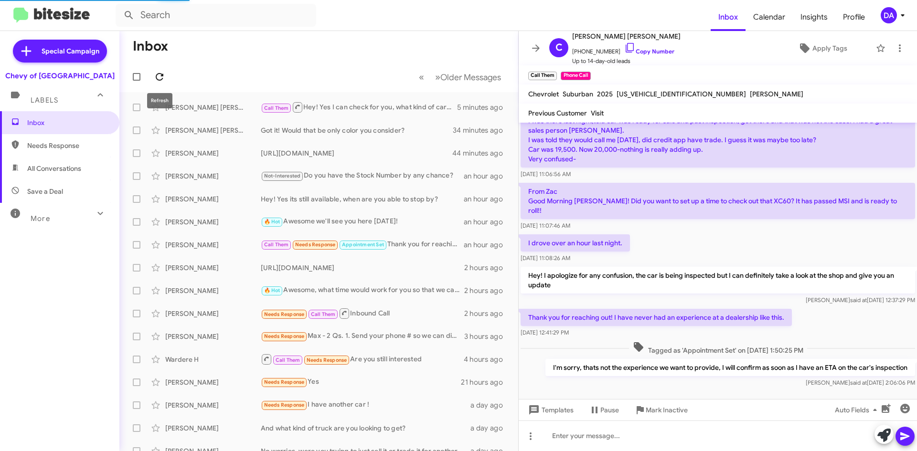
click at [159, 76] on icon at bounding box center [159, 76] width 11 height 11
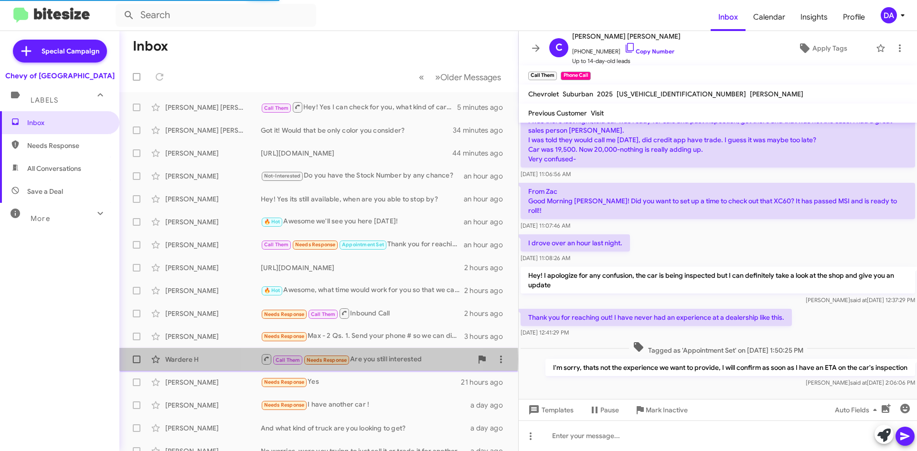
click at [319, 359] on span "Needs Response" at bounding box center [327, 360] width 41 height 6
